Goal: Information Seeking & Learning: Learn about a topic

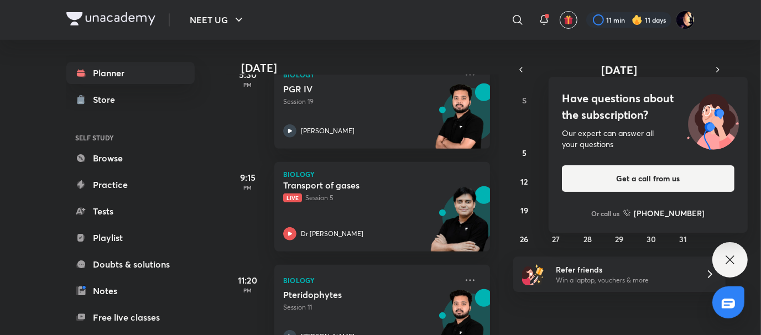
scroll to position [629, 0]
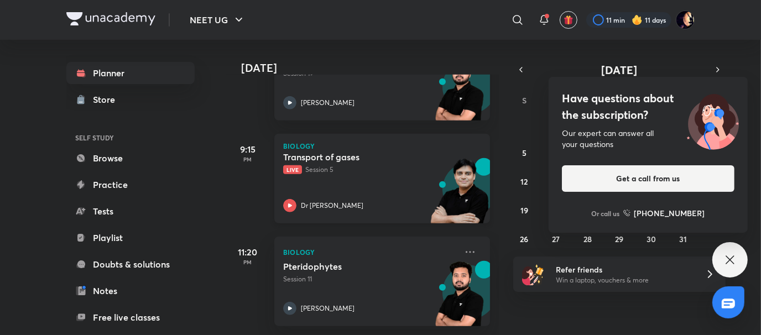
click at [356, 199] on div "Dr [PERSON_NAME]" at bounding box center [370, 205] width 174 height 13
click at [337, 165] on p "Live Session 5" at bounding box center [370, 170] width 174 height 10
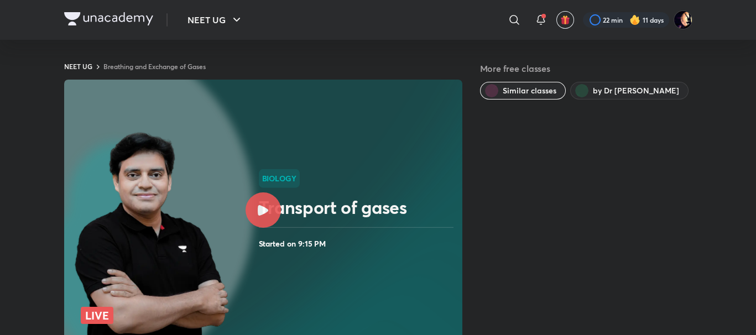
click at [272, 209] on div at bounding box center [263, 209] width 35 height 35
click at [288, 211] on h2 "Transport of gases" at bounding box center [358, 207] width 199 height 22
click at [270, 200] on div at bounding box center [263, 209] width 35 height 35
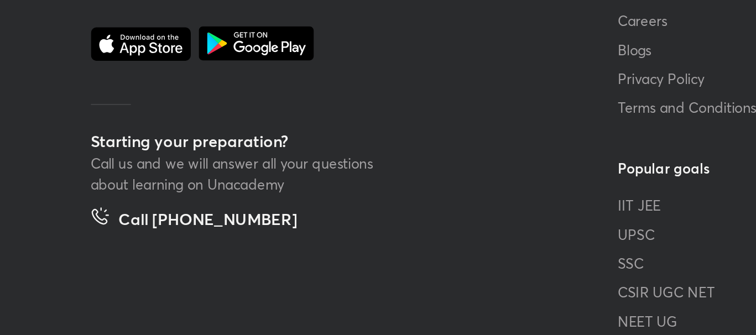
scroll to position [714, 0]
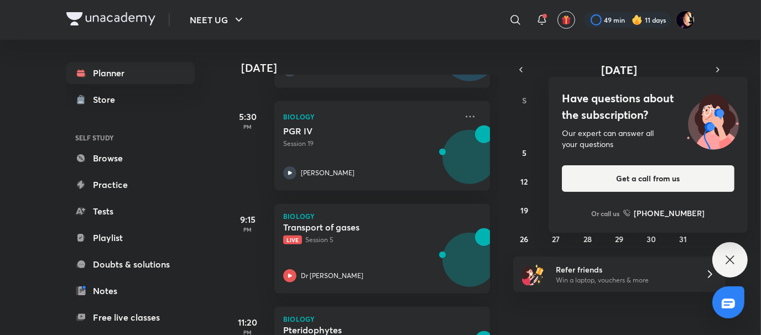
scroll to position [629, 0]
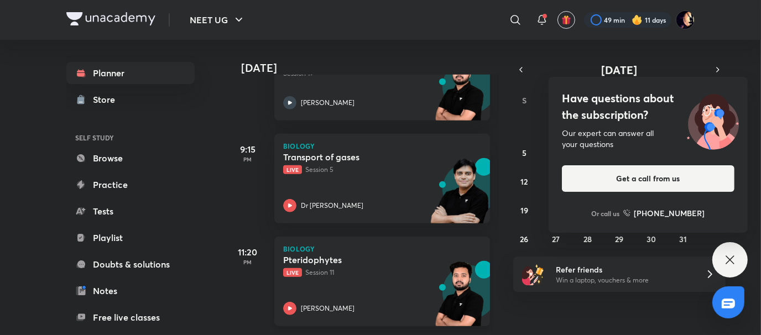
click at [319, 254] on h5 "Pteridophytes" at bounding box center [352, 259] width 138 height 11
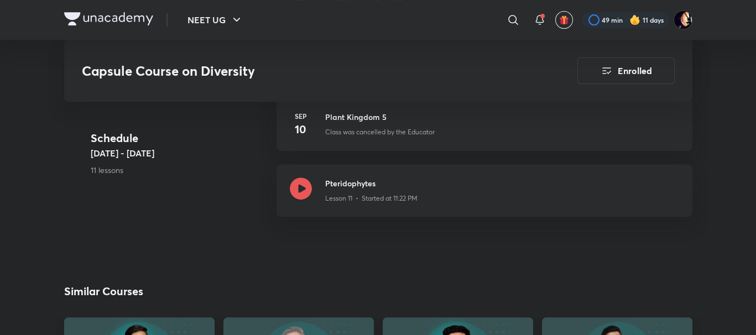
scroll to position [1174, 0]
